Goal: Information Seeking & Learning: Find specific fact

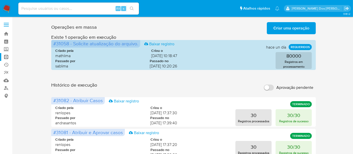
click at [7, 7] on img at bounding box center [7, 8] width 9 height 9
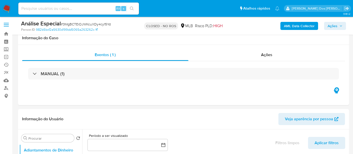
select select "10"
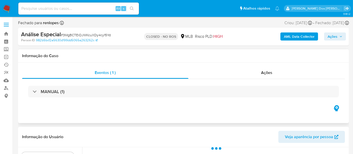
select select "10"
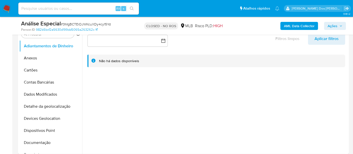
scroll to position [84, 0]
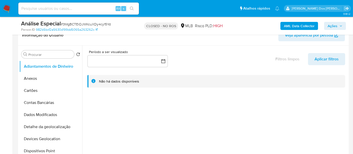
click at [90, 24] on span "# 3MgBCTEiOJWKcuXDy4cy15Yd" at bounding box center [86, 24] width 50 height 5
copy span "3MgBCTEiOJWKcuXDy4cy15Yd"
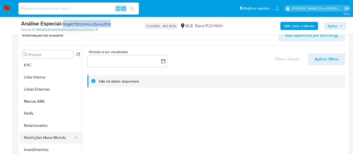
scroll to position [260, 0]
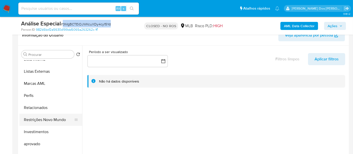
click at [50, 120] on button "Restrições Novo Mundo" at bounding box center [48, 120] width 59 height 12
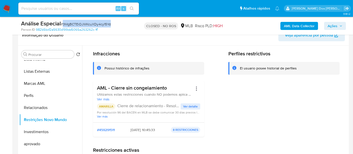
scroll to position [28, 0]
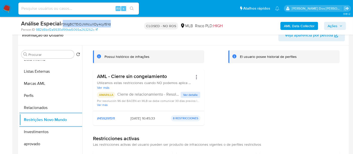
copy span "3MgBCTEiOJWKcuXDy4cy15Yd"
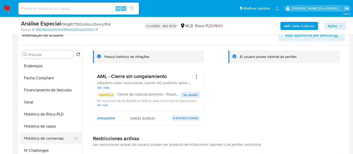
scroll to position [121, 0]
click at [29, 105] on button "Geral" at bounding box center [48, 102] width 59 height 12
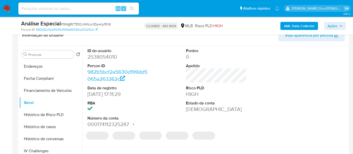
click at [112, 57] on dd "2538054010" at bounding box center [117, 56] width 61 height 7
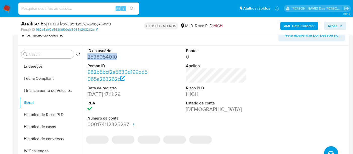
copy dd "2538054010"
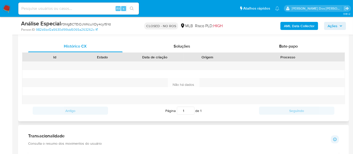
scroll to position [191, 0]
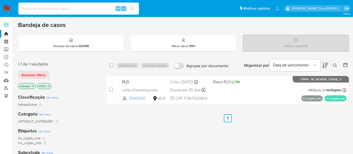
click at [69, 9] on input at bounding box center [78, 8] width 121 height 7
type input "simonelopes0610@gmail.com"
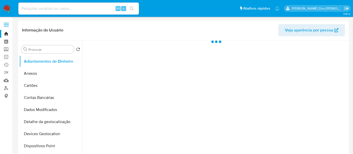
select select "10"
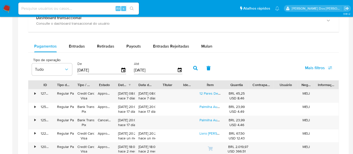
scroll to position [335, 0]
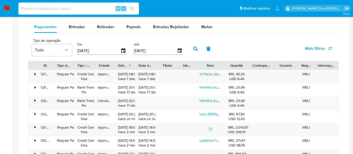
click at [95, 10] on input at bounding box center [78, 8] width 121 height 7
type input "renatolopesfilho1011@gmail.com"
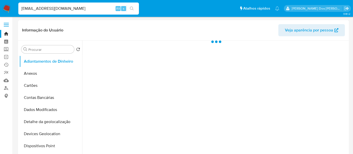
select select "10"
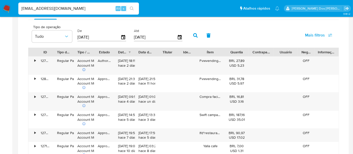
scroll to position [307, 0]
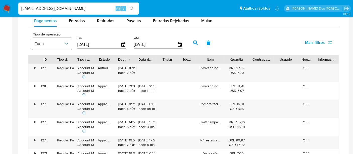
click at [94, 7] on input "renatolopesfilho1011@gmail.com" at bounding box center [78, 8] width 121 height 7
click at [94, 8] on input "renatolopesfilho1011@gmail.com" at bounding box center [78, 8] width 121 height 7
type input "msaluha@yahoo.com"
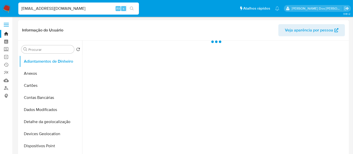
select select "10"
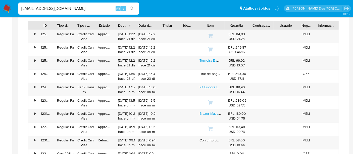
scroll to position [307, 0]
